Goal: Information Seeking & Learning: Learn about a topic

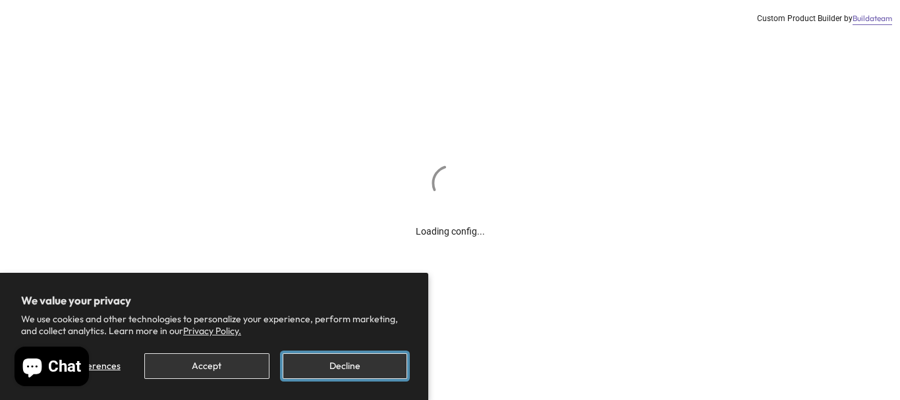
click at [341, 361] on button "Decline" at bounding box center [345, 366] width 125 height 26
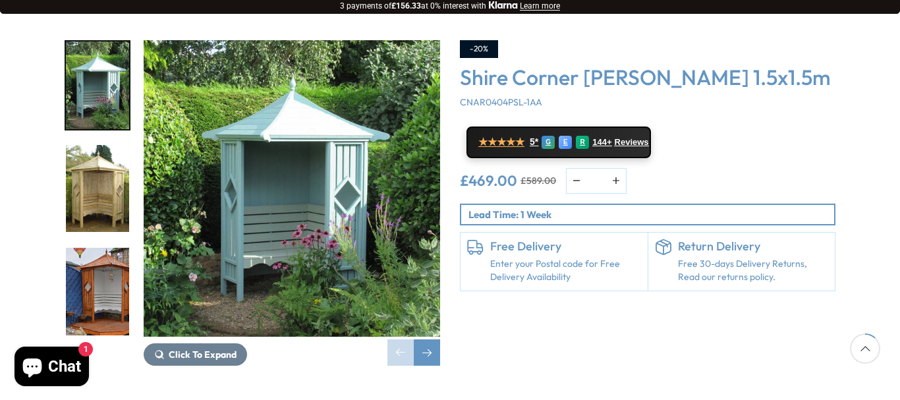
scroll to position [198, 0]
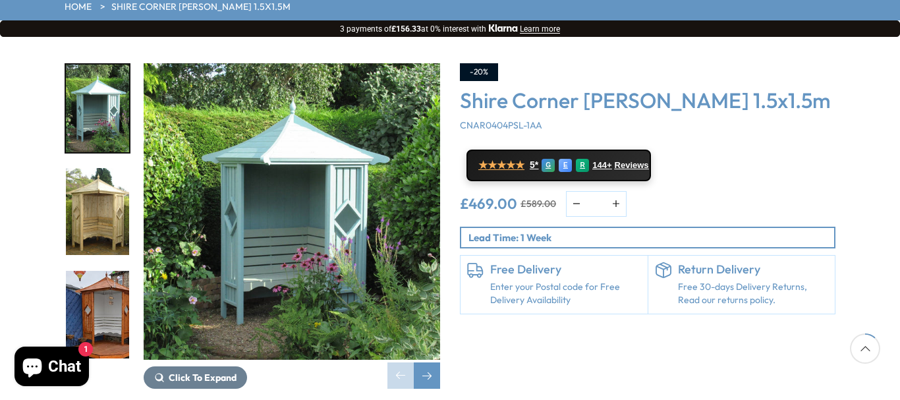
click at [105, 175] on img "2 / 14" at bounding box center [97, 212] width 63 height 88
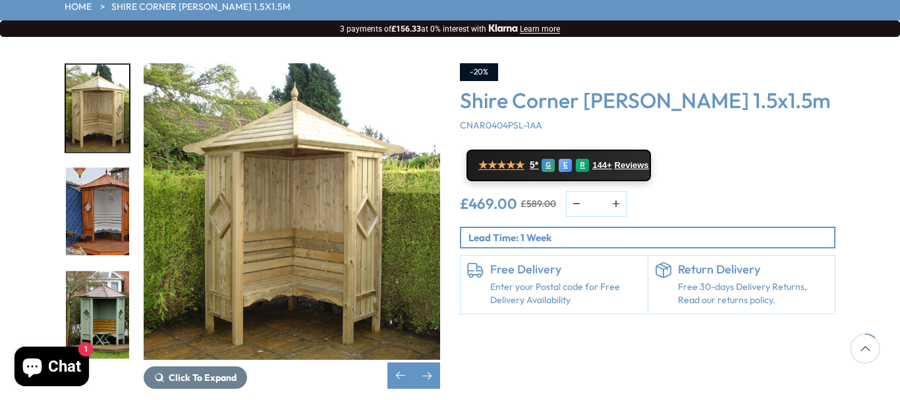
click at [81, 271] on img "4 / 14" at bounding box center [97, 315] width 63 height 88
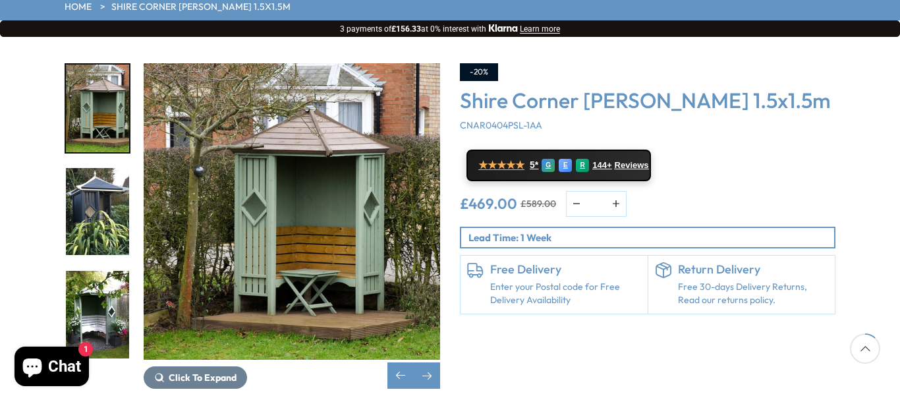
click at [95, 271] on img "6 / 14" at bounding box center [97, 315] width 63 height 88
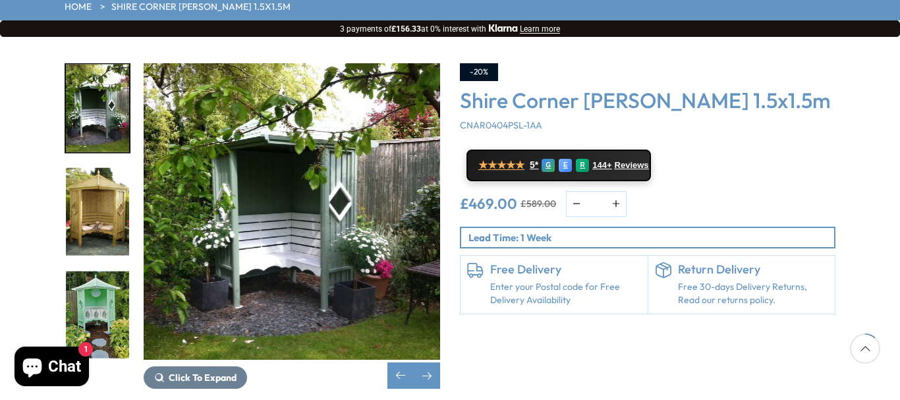
click at [403, 190] on img "6 / 14" at bounding box center [292, 211] width 297 height 297
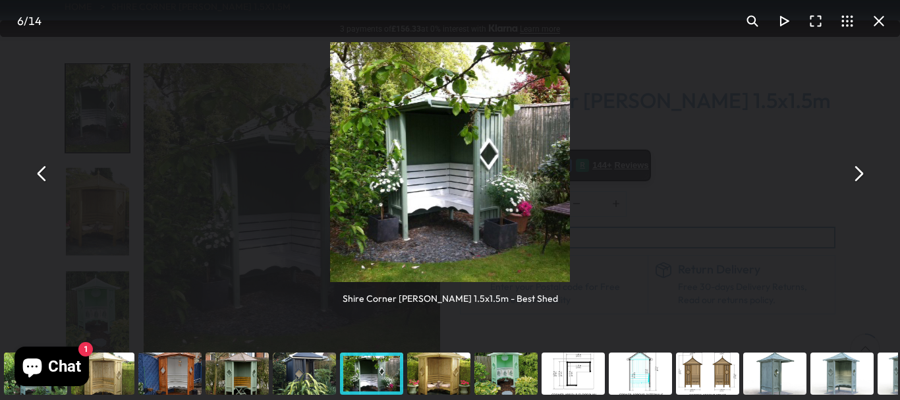
click at [40, 172] on button "You can close this modal content with the ESC key" at bounding box center [42, 174] width 32 height 32
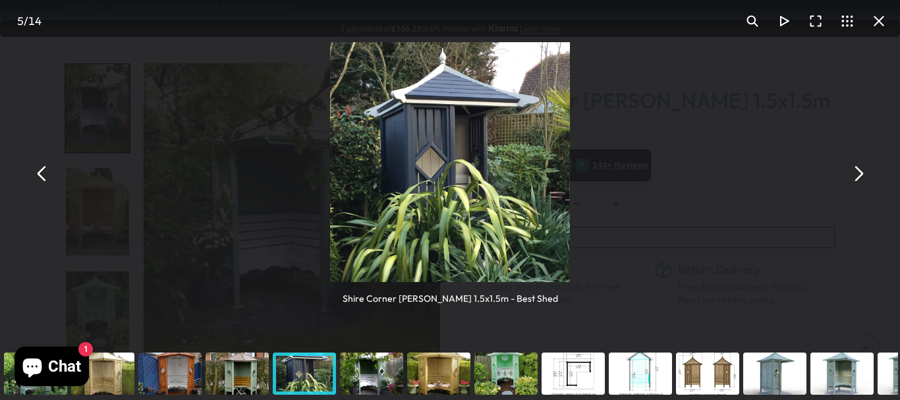
click at [40, 172] on button "You can close this modal content with the ESC key" at bounding box center [42, 174] width 32 height 32
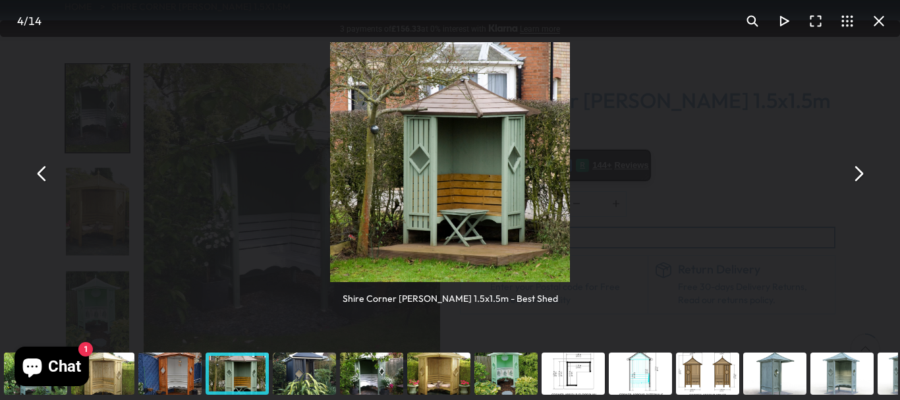
click at [868, 173] on button "You can close this modal content with the ESC key" at bounding box center [858, 174] width 32 height 32
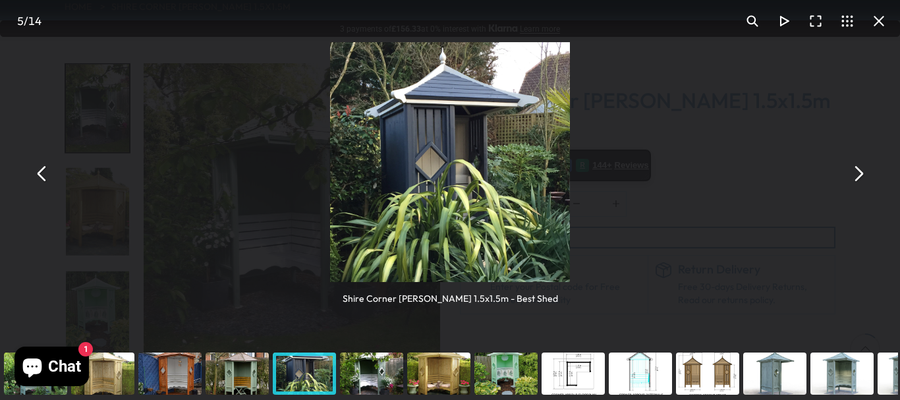
click at [875, 174] on div "Shire Corner [PERSON_NAME] 1.5x1.5m - Best Shed" at bounding box center [450, 173] width 900 height 347
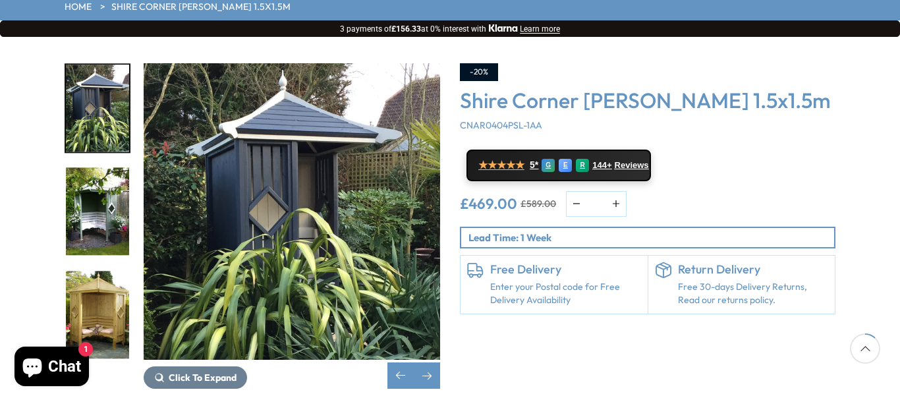
click at [875, 174] on div "Click To Expand Click To Expand Click To Expand Click To Expand Click To Expand…" at bounding box center [450, 236] width 900 height 398
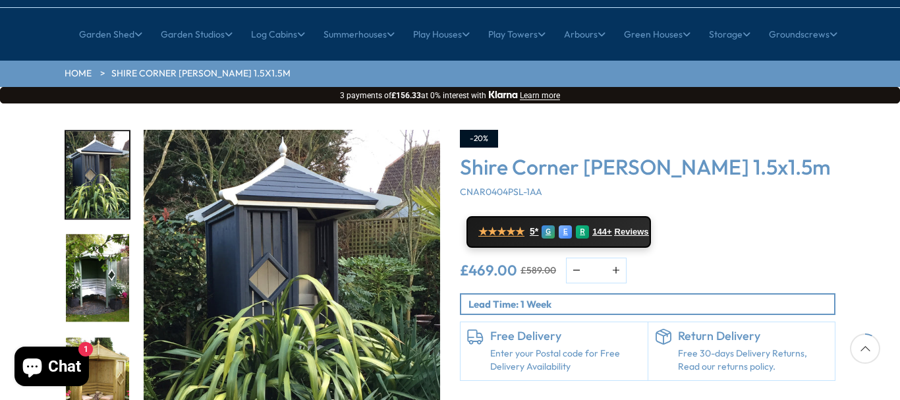
scroll to position [132, 0]
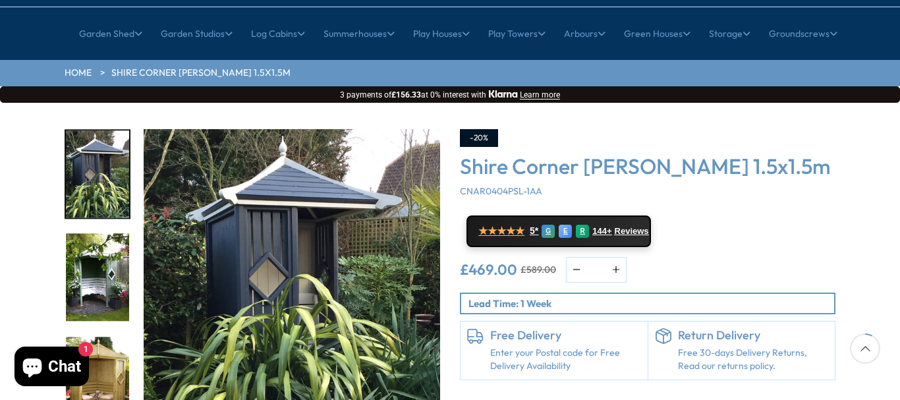
click at [101, 130] on img "5 / 14" at bounding box center [97, 174] width 63 height 88
click at [96, 234] on img "6 / 14" at bounding box center [97, 278] width 63 height 88
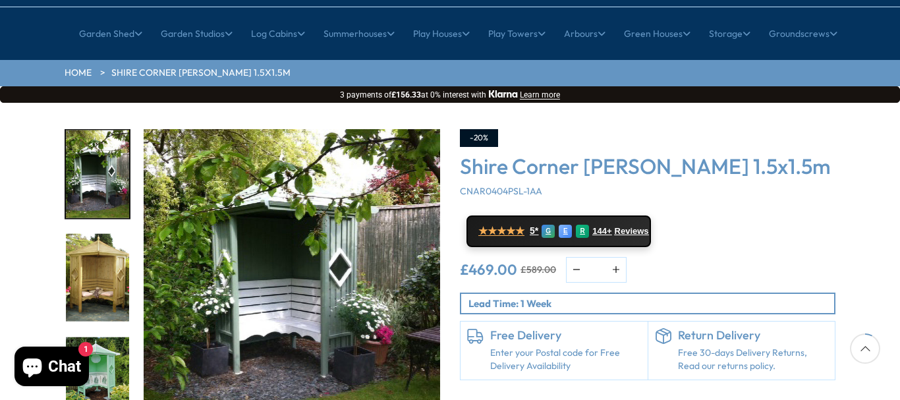
click at [96, 238] on img "7 / 14" at bounding box center [97, 278] width 63 height 88
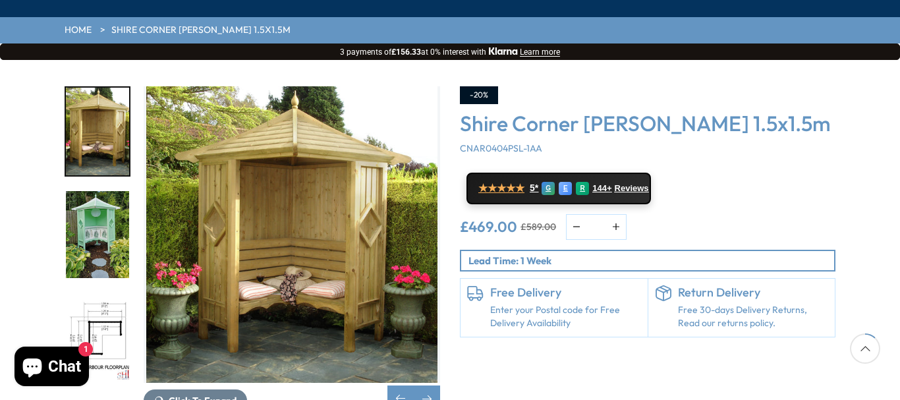
scroll to position [198, 0]
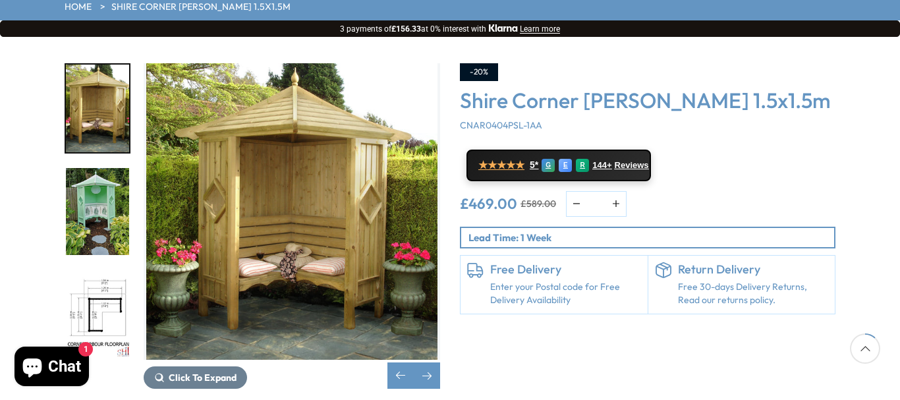
click at [314, 210] on img "7 / 14" at bounding box center [292, 211] width 297 height 297
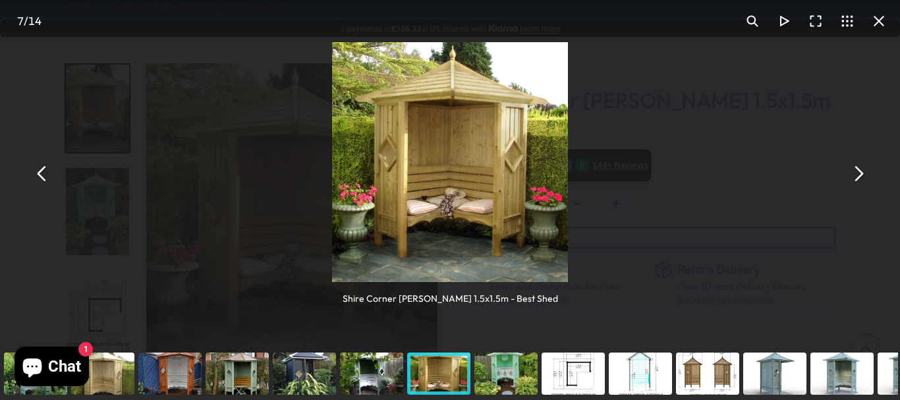
click at [860, 177] on button "You can close this modal content with the ESC key" at bounding box center [858, 174] width 32 height 32
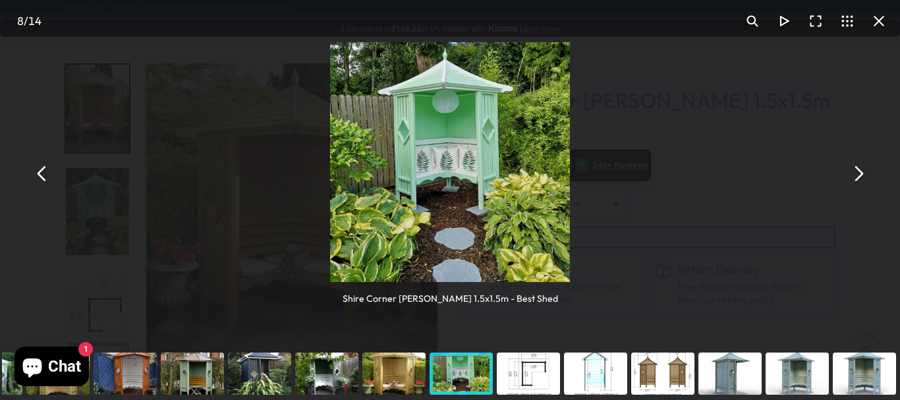
click at [43, 175] on button "You can close this modal content with the ESC key" at bounding box center [42, 174] width 32 height 32
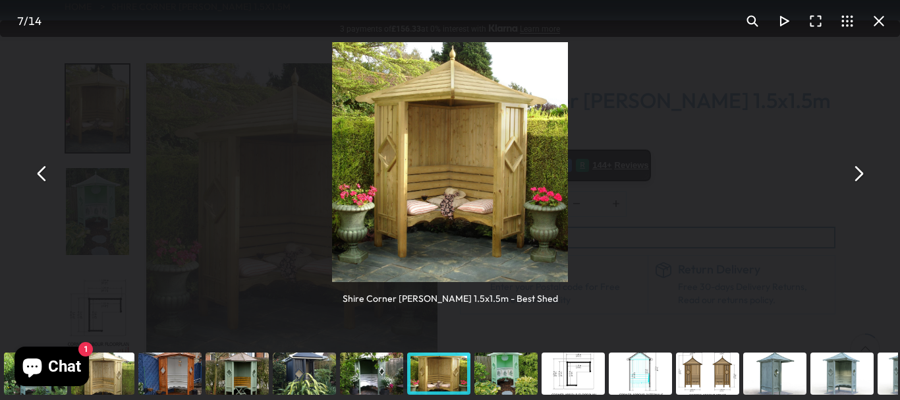
click at [869, 173] on button "You can close this modal content with the ESC key" at bounding box center [858, 174] width 32 height 32
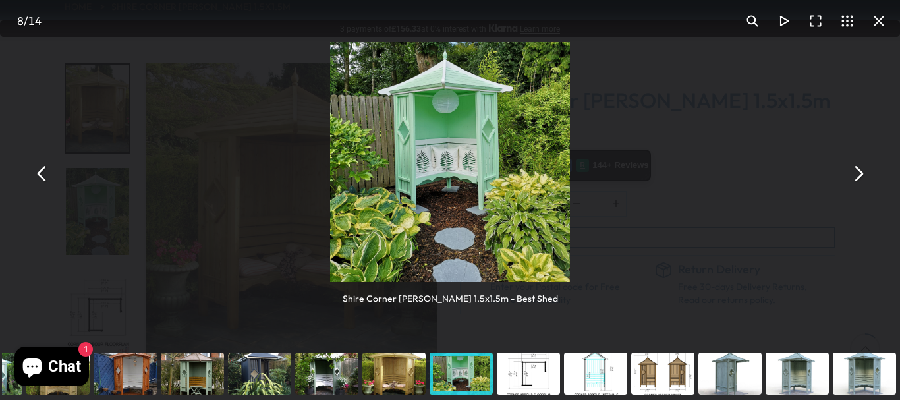
click at [869, 173] on button "You can close this modal content with the ESC key" at bounding box center [858, 174] width 32 height 32
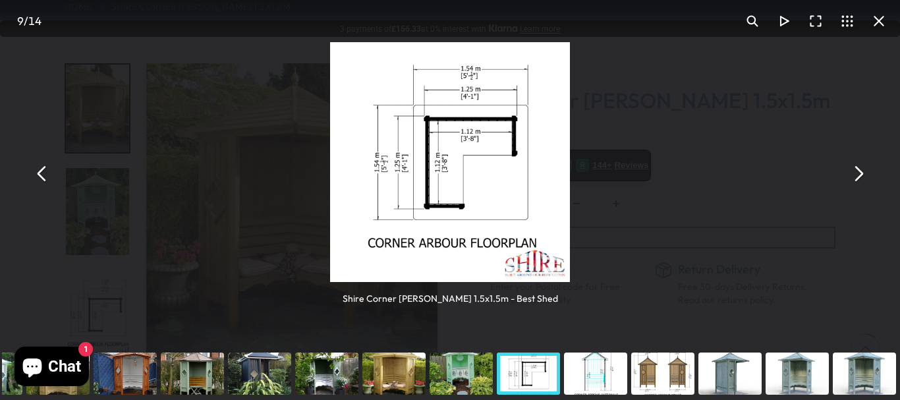
click at [869, 173] on button "You can close this modal content with the ESC key" at bounding box center [858, 174] width 32 height 32
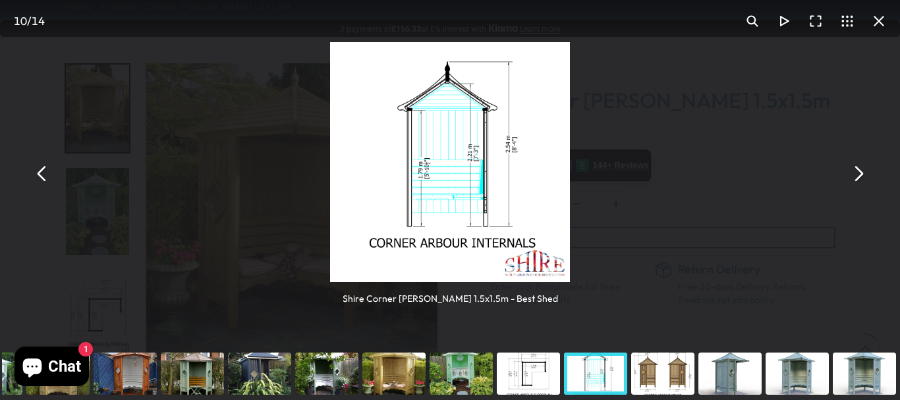
click at [869, 174] on button "You can close this modal content with the ESC key" at bounding box center [858, 174] width 32 height 32
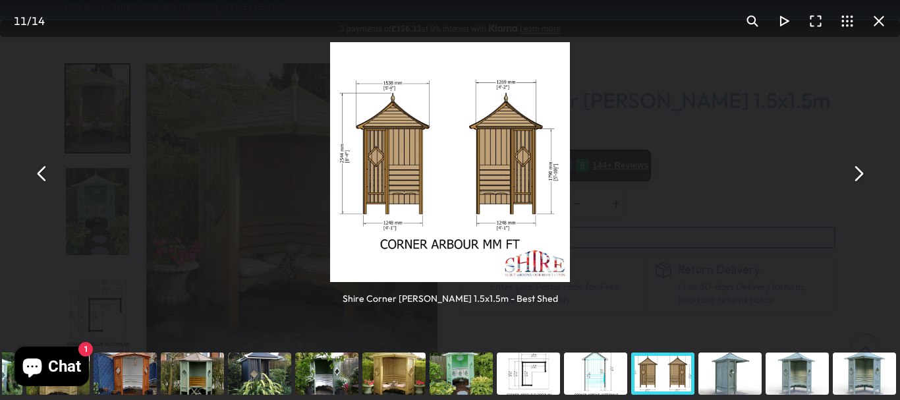
click at [869, 174] on button "You can close this modal content with the ESC key" at bounding box center [858, 174] width 32 height 32
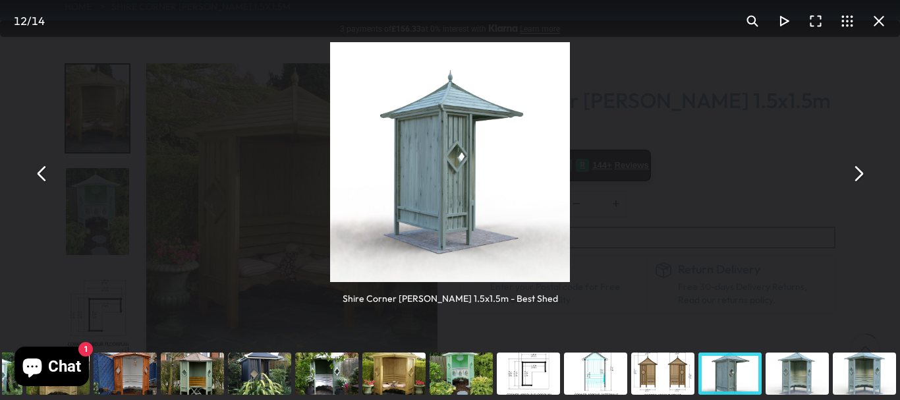
click at [869, 174] on button "You can close this modal content with the ESC key" at bounding box center [858, 174] width 32 height 32
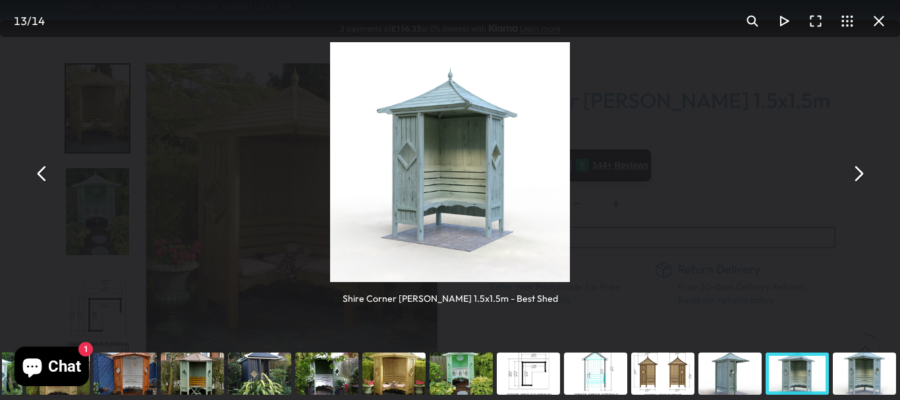
click at [869, 174] on button "You can close this modal content with the ESC key" at bounding box center [858, 174] width 32 height 32
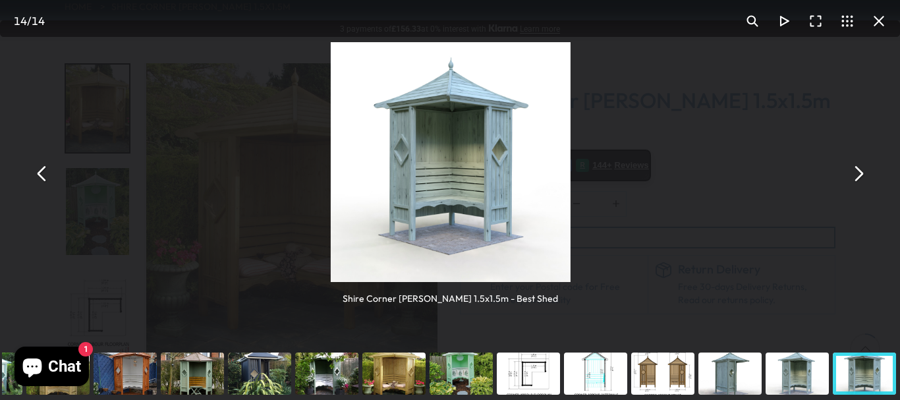
click at [869, 174] on button "You can close this modal content with the ESC key" at bounding box center [858, 174] width 32 height 32
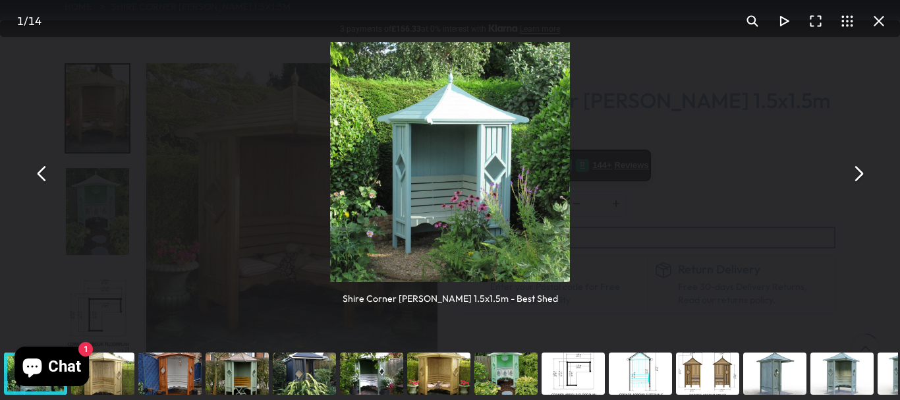
click at [865, 167] on button "You can close this modal content with the ESC key" at bounding box center [858, 174] width 32 height 32
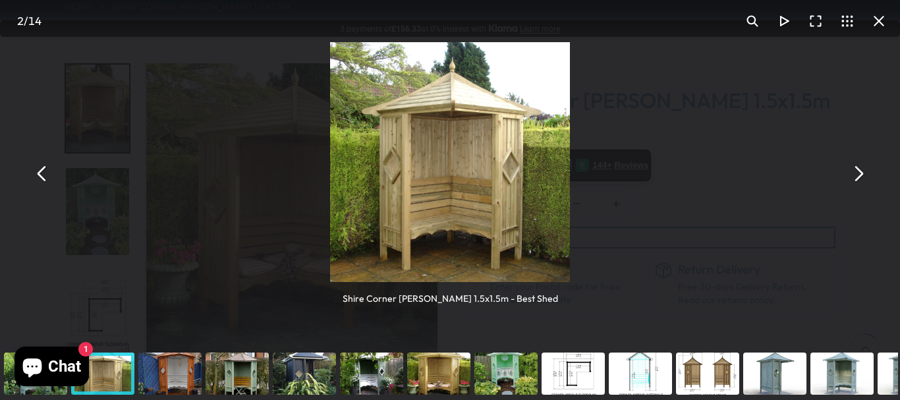
click at [883, 14] on button "You can close this modal content with the ESC key" at bounding box center [879, 21] width 32 height 32
